Goal: Contribute content: Add original content to the website for others to see

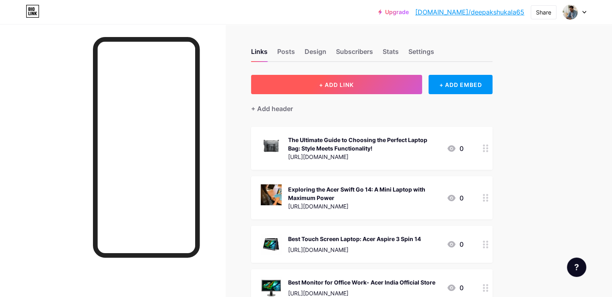
click at [403, 82] on button "+ ADD LINK" at bounding box center [336, 84] width 171 height 19
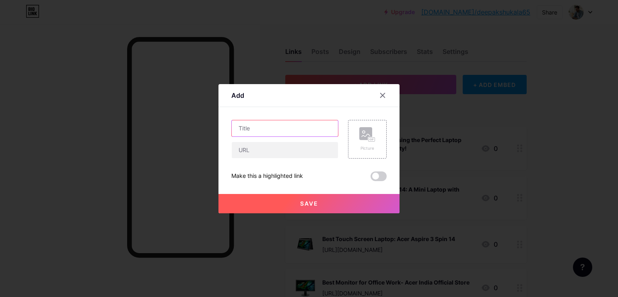
click at [250, 132] on input "text" at bounding box center [285, 128] width 106 height 16
paste input "External Monitor for Laptop | Acer India Official Store"
type input "External Monitor for Laptop | Acer India Official Store"
click at [250, 152] on input "text" at bounding box center [285, 150] width 106 height 16
paste input "[URL][DOMAIN_NAME]"
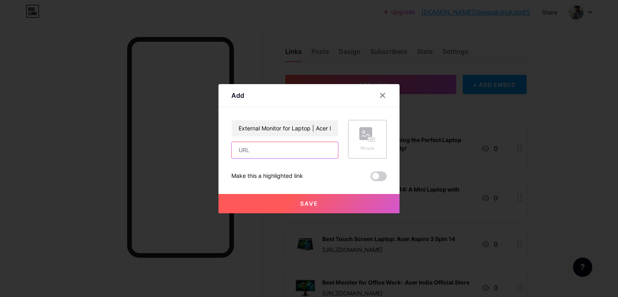
type input "[URL][DOMAIN_NAME]"
click at [371, 146] on div "Picture" at bounding box center [368, 148] width 16 height 6
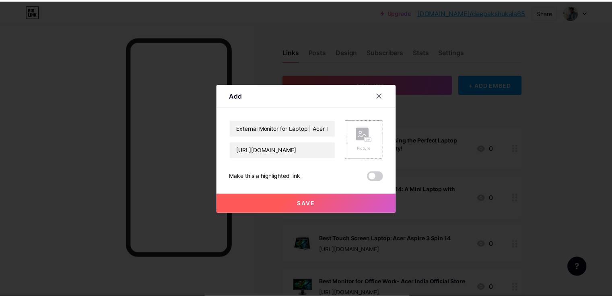
scroll to position [0, 0]
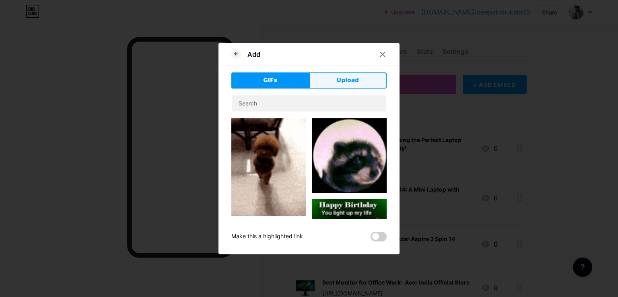
click at [342, 81] on span "Upload" at bounding box center [348, 80] width 22 height 8
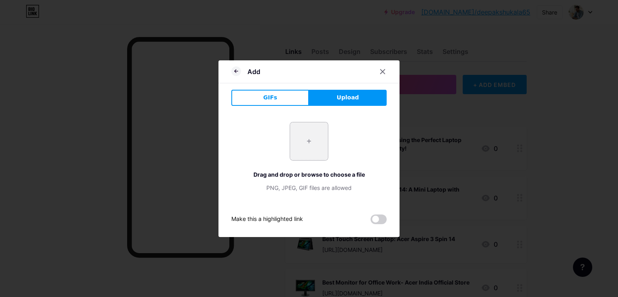
click at [311, 141] on input "file" at bounding box center [309, 141] width 38 height 38
type input "C:\fakepath\title_um.se1si.s02 (1).jpg"
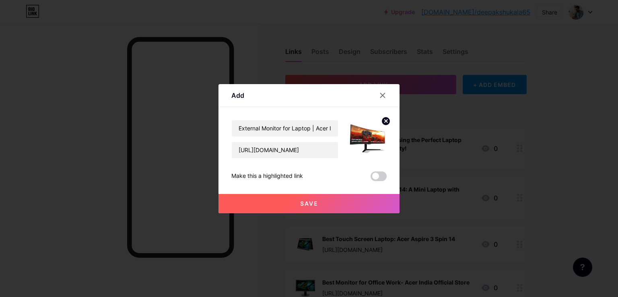
click at [323, 203] on button "Save" at bounding box center [309, 203] width 181 height 19
